Goal: Task Accomplishment & Management: Use online tool/utility

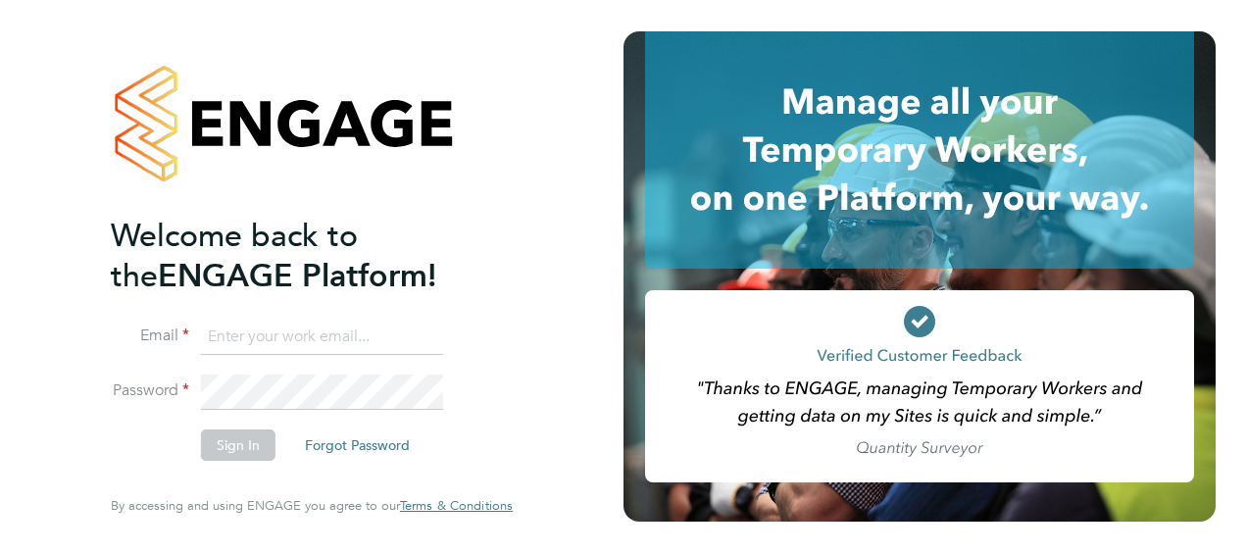
click at [308, 351] on input at bounding box center [322, 337] width 242 height 35
type input "mark.davies2@ngbailey.co.uk"
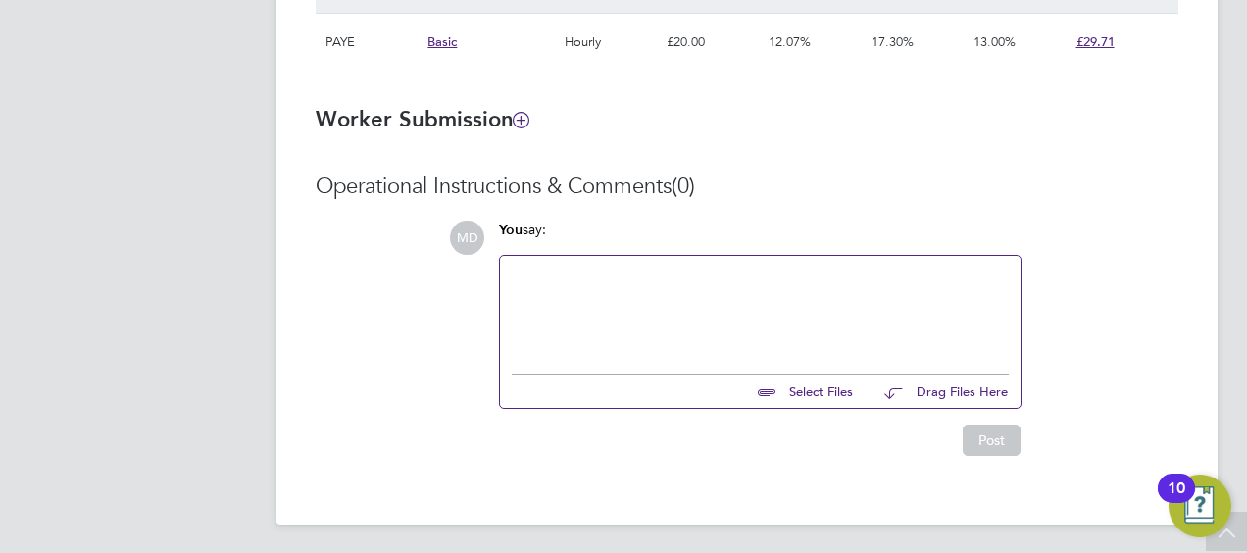
scroll to position [1541, 0]
click at [606, 306] on div at bounding box center [760, 308] width 497 height 84
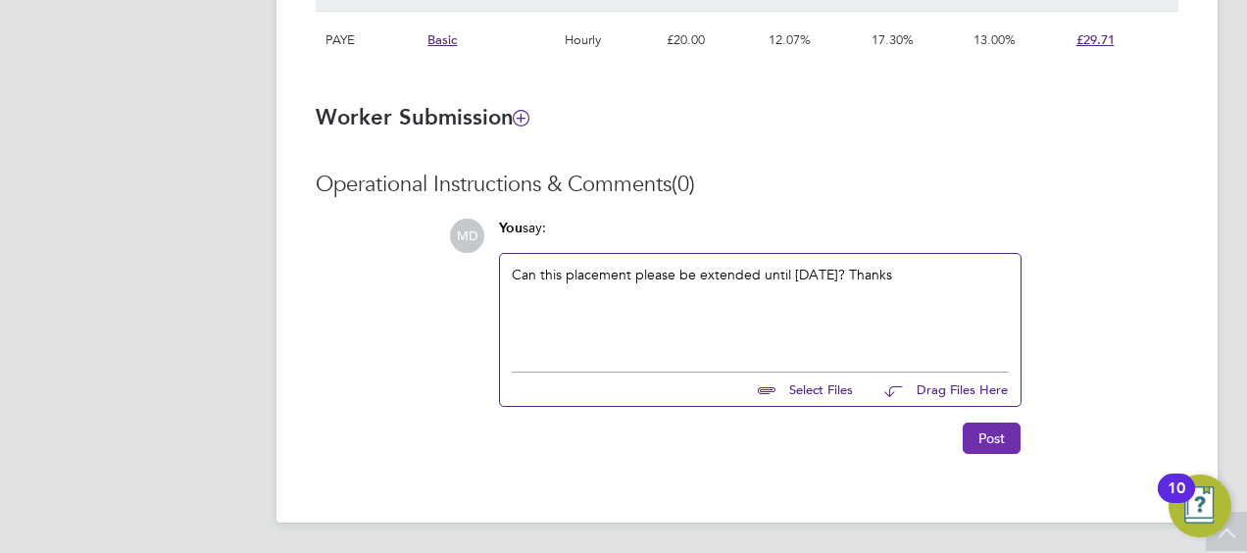
click at [980, 429] on button "Post" at bounding box center [992, 438] width 58 height 31
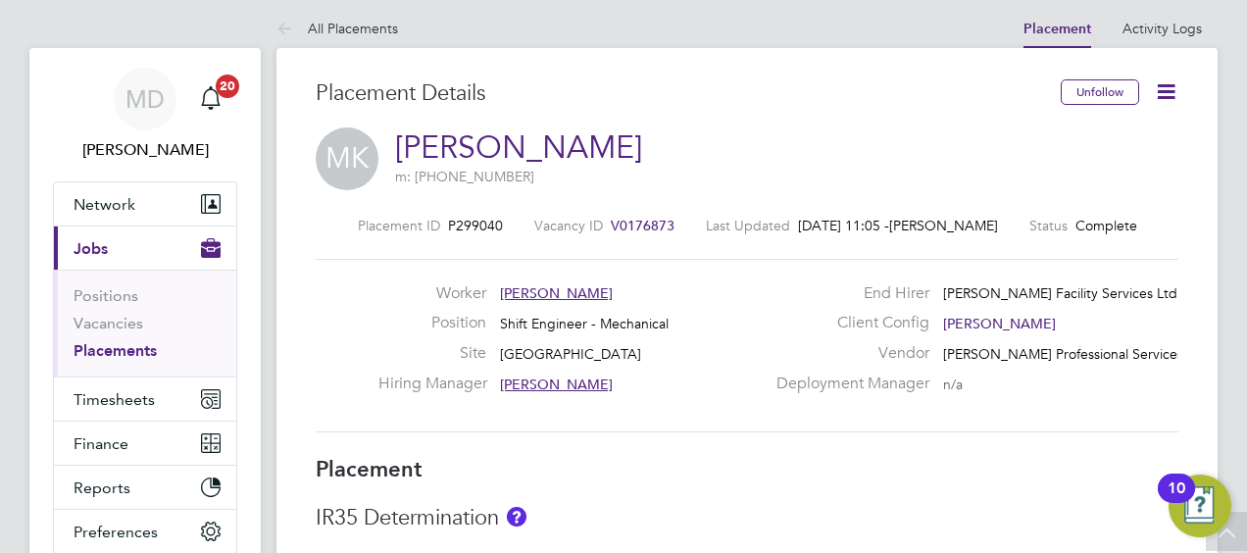
scroll to position [0, 0]
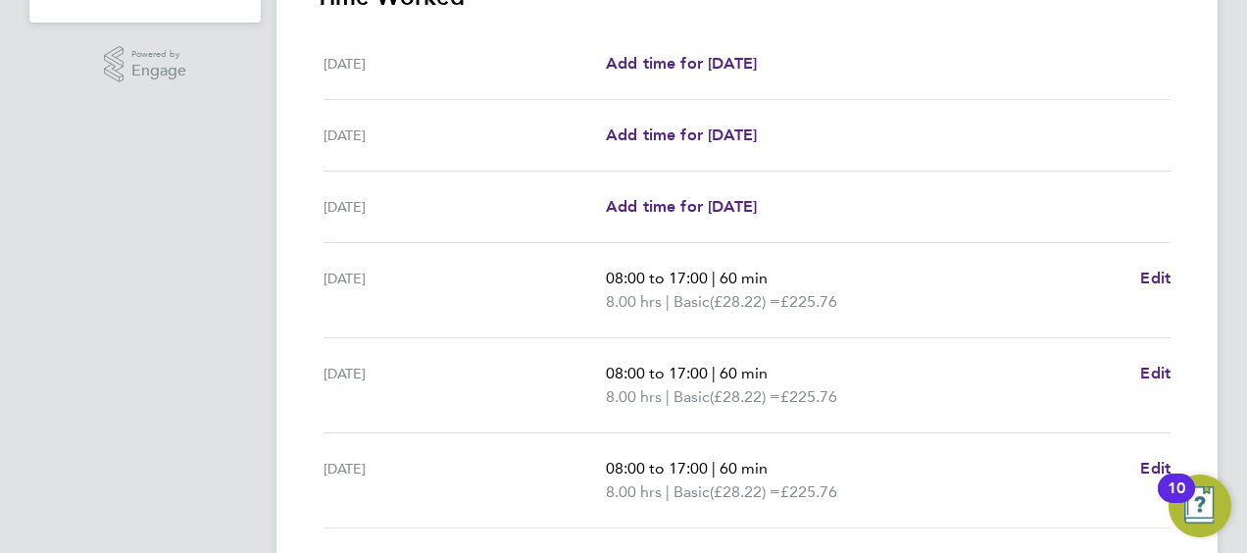
scroll to position [784, 0]
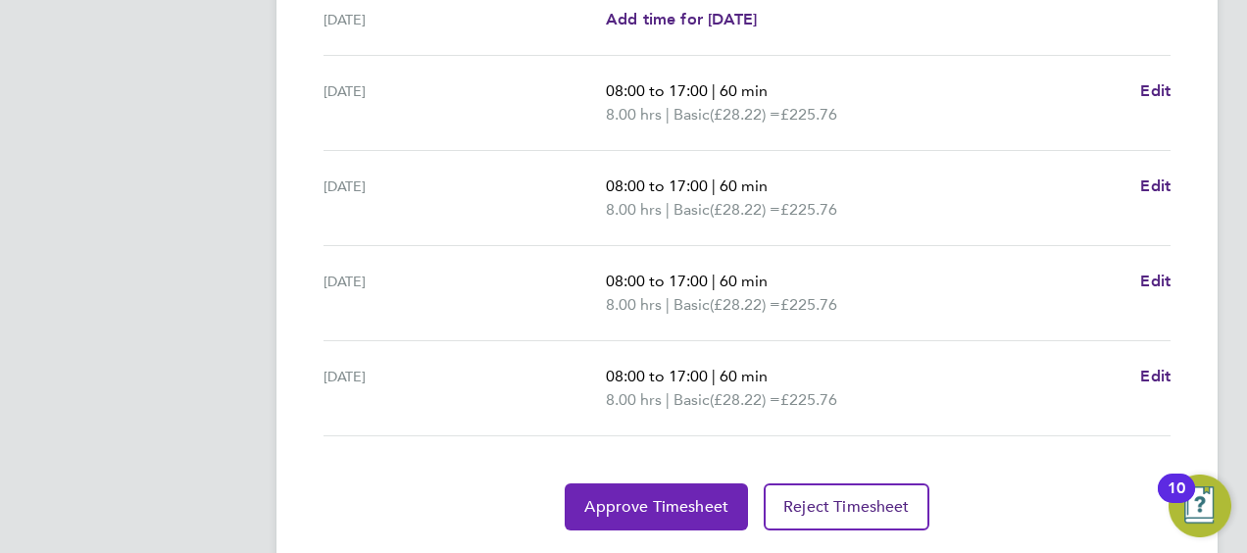
click at [669, 497] on span "Approve Timesheet" at bounding box center [656, 507] width 144 height 20
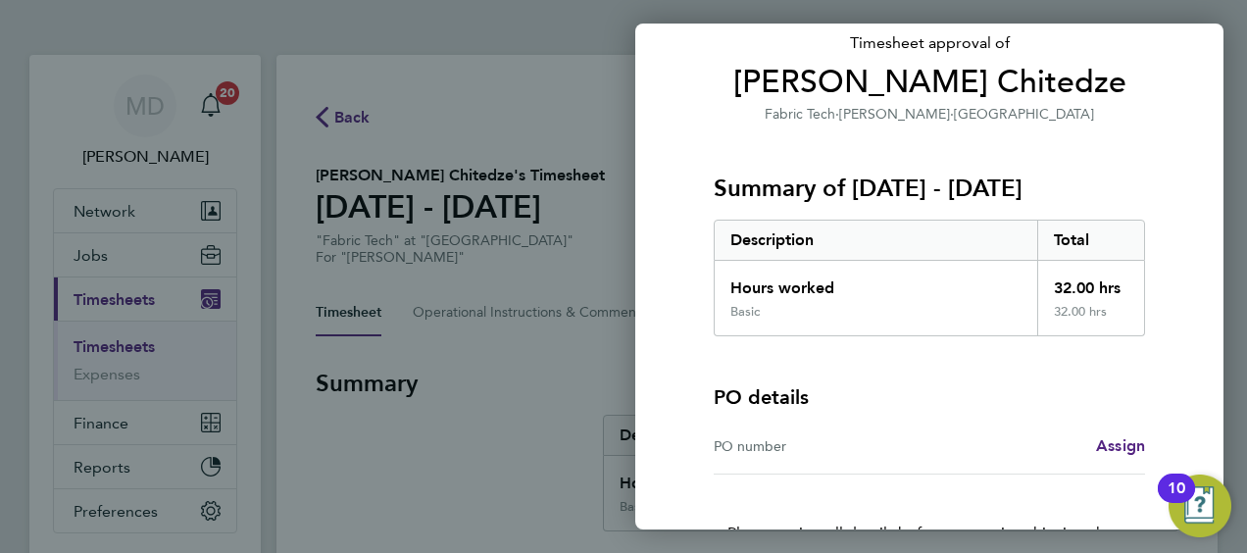
scroll to position [249, 0]
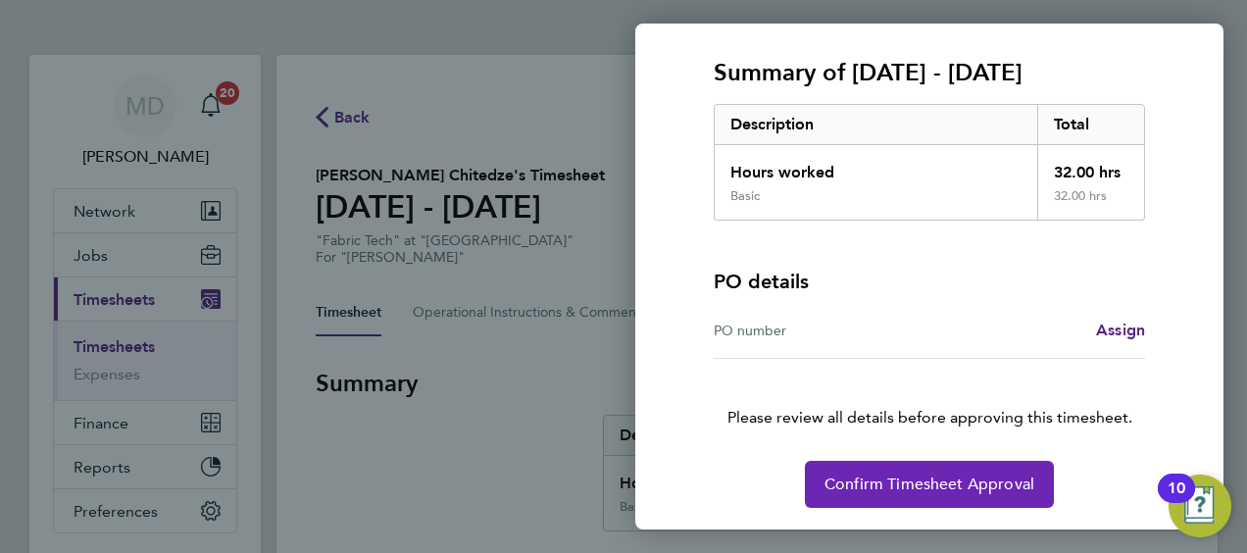
click at [914, 490] on span "Confirm Timesheet Approval" at bounding box center [929, 484] width 210 height 20
